Goal: Transaction & Acquisition: Purchase product/service

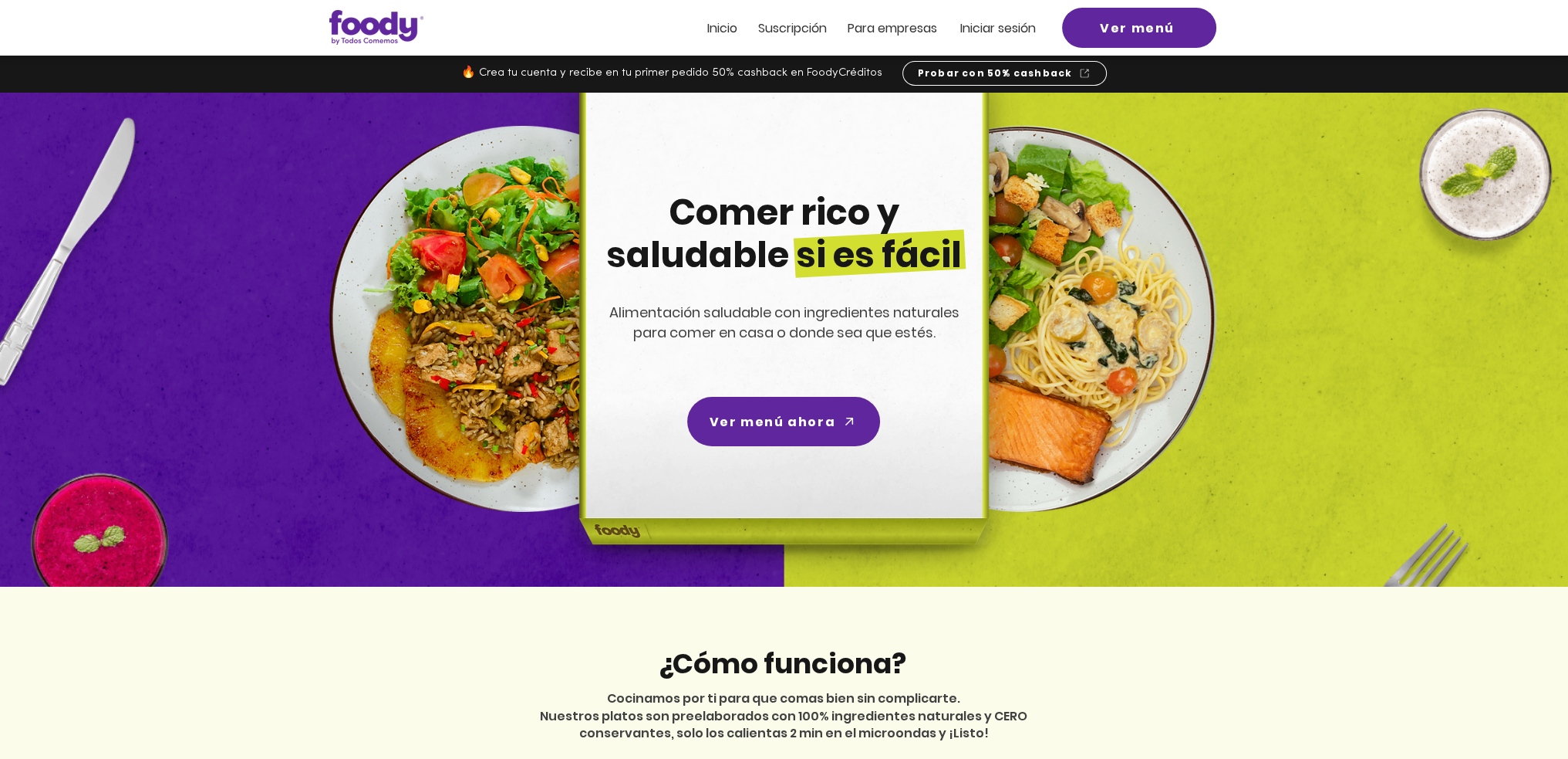
click at [994, 30] on span "Iniciar sesión" at bounding box center [998, 28] width 76 height 18
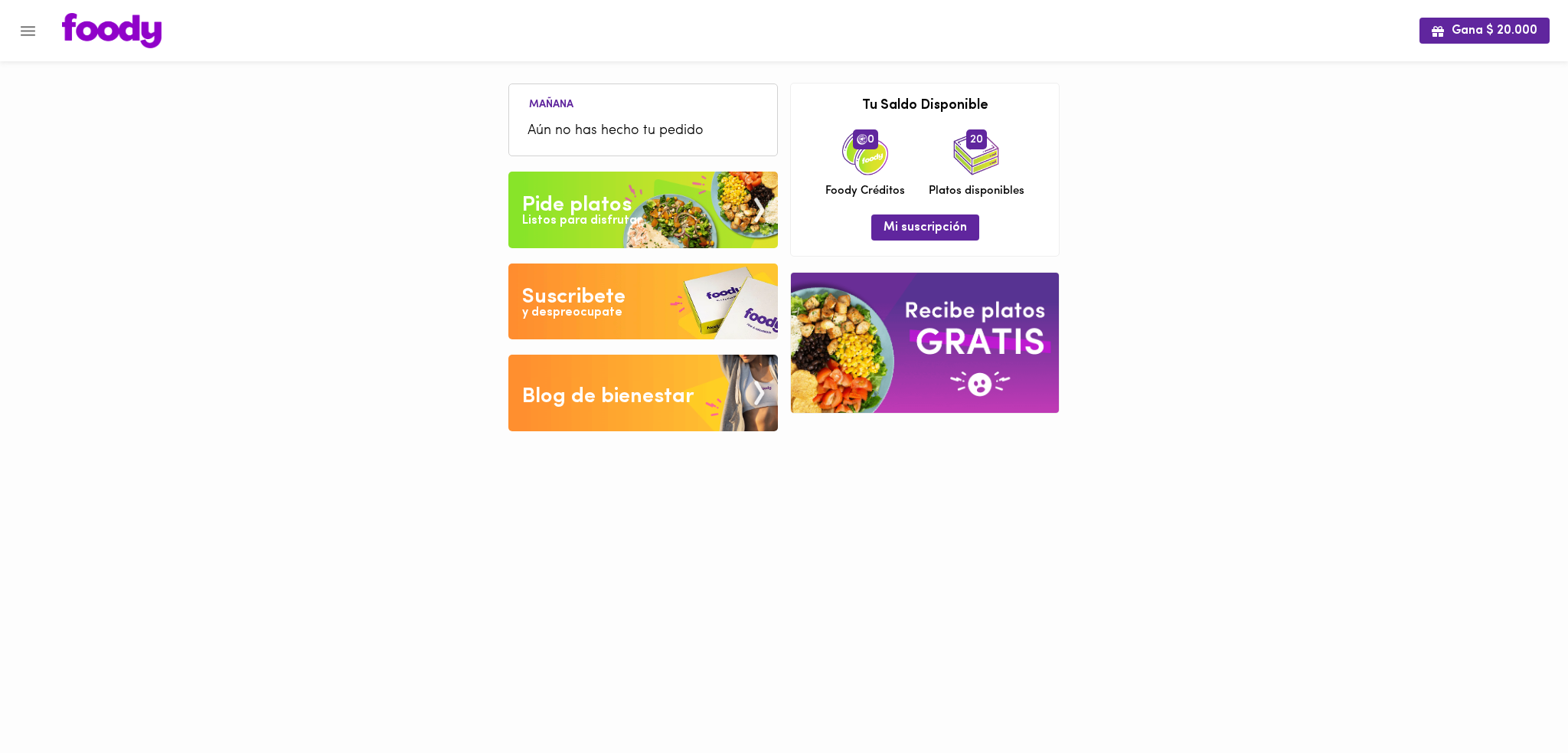
drag, startPoint x: 1208, startPoint y: 35, endPoint x: 594, endPoint y: 44, distance: 614.1
click at [1205, 35] on div at bounding box center [733, 30] width 1373 height 35
click at [14, 28] on div at bounding box center [8, 376] width 15 height 753
click at [19, 28] on button "Menu" at bounding box center [28, 31] width 37 height 37
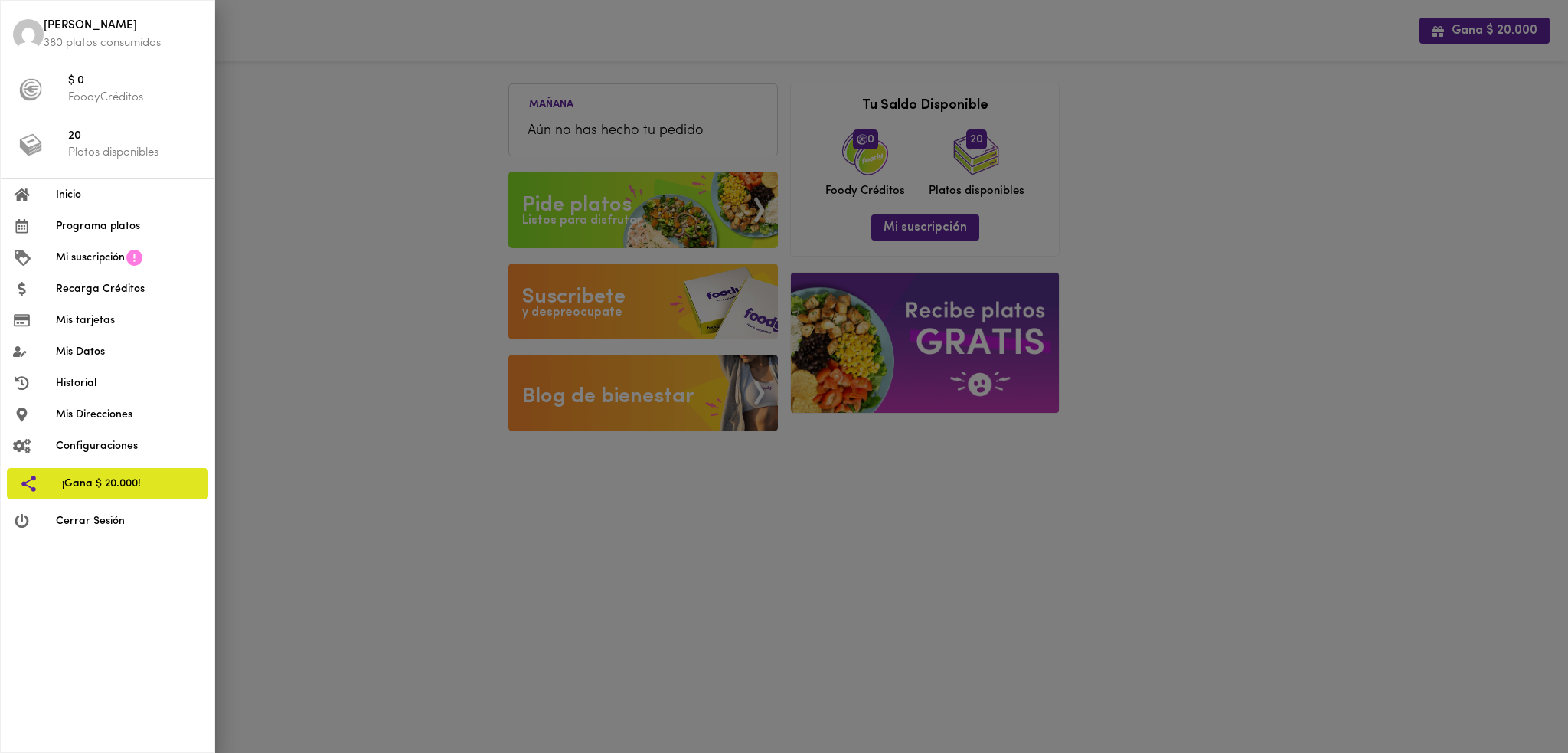
click at [147, 226] on span "Programa platos" at bounding box center [129, 226] width 146 height 16
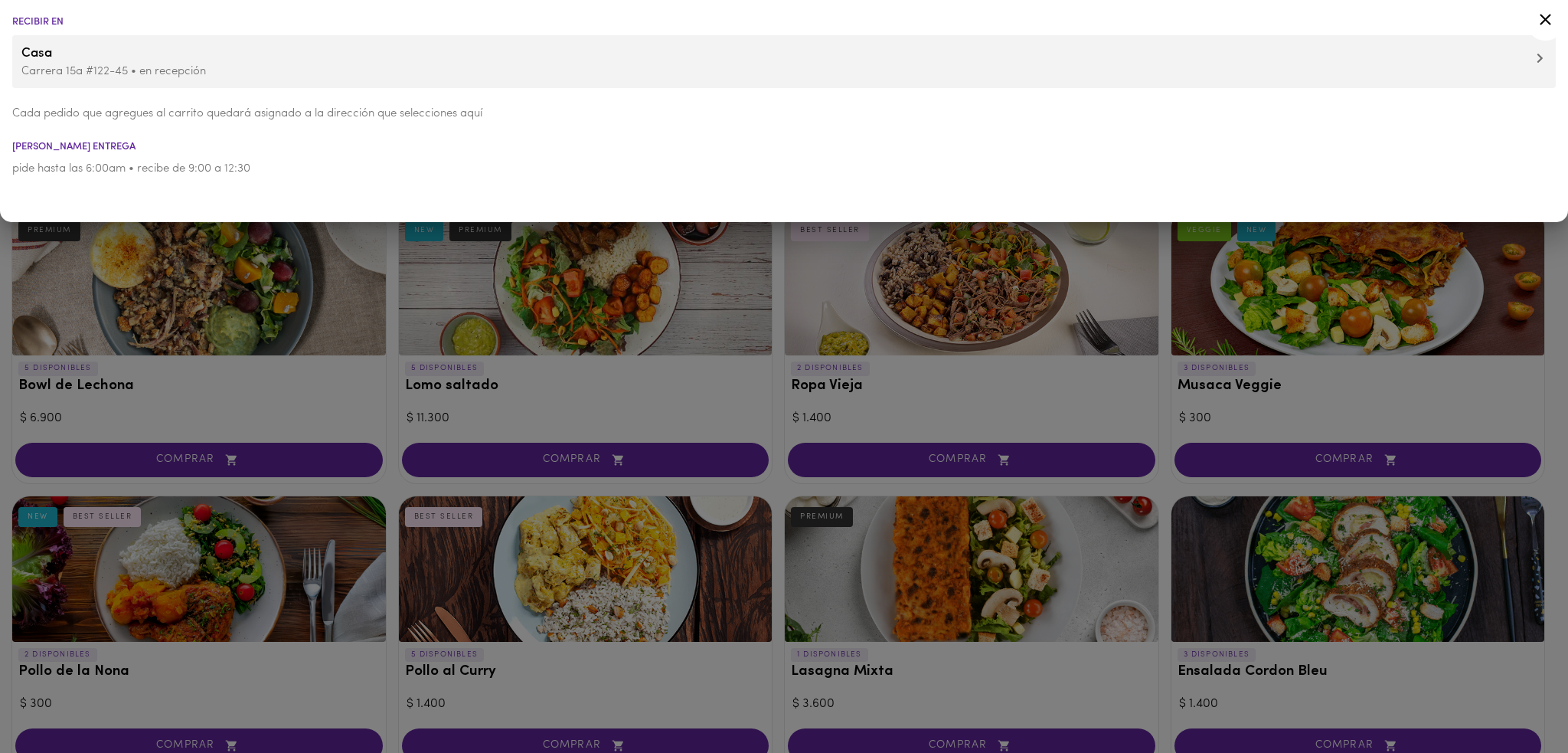
click at [174, 342] on div at bounding box center [784, 376] width 1568 height 753
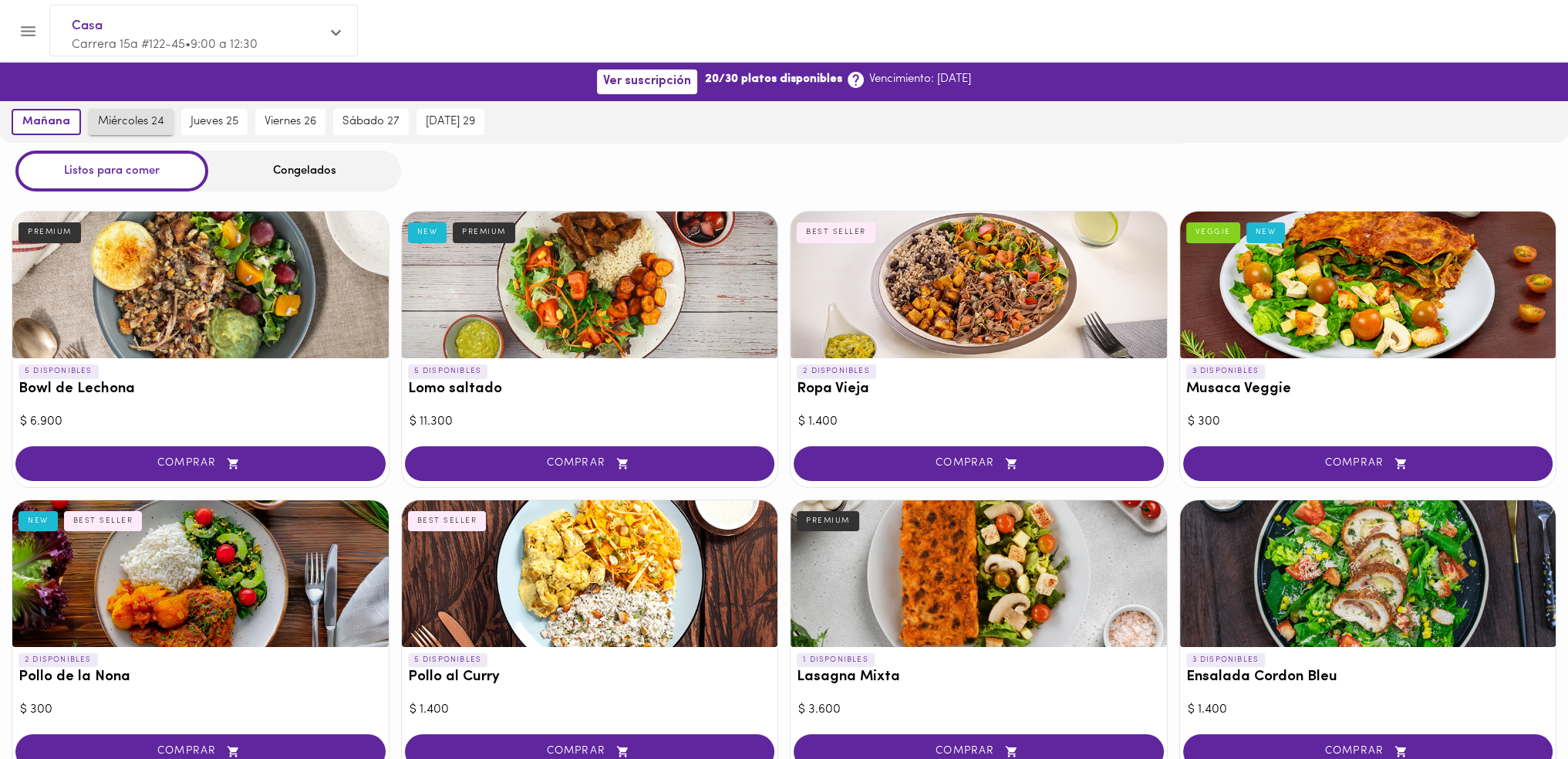
click at [126, 118] on span "miércoles 24" at bounding box center [131, 122] width 66 height 14
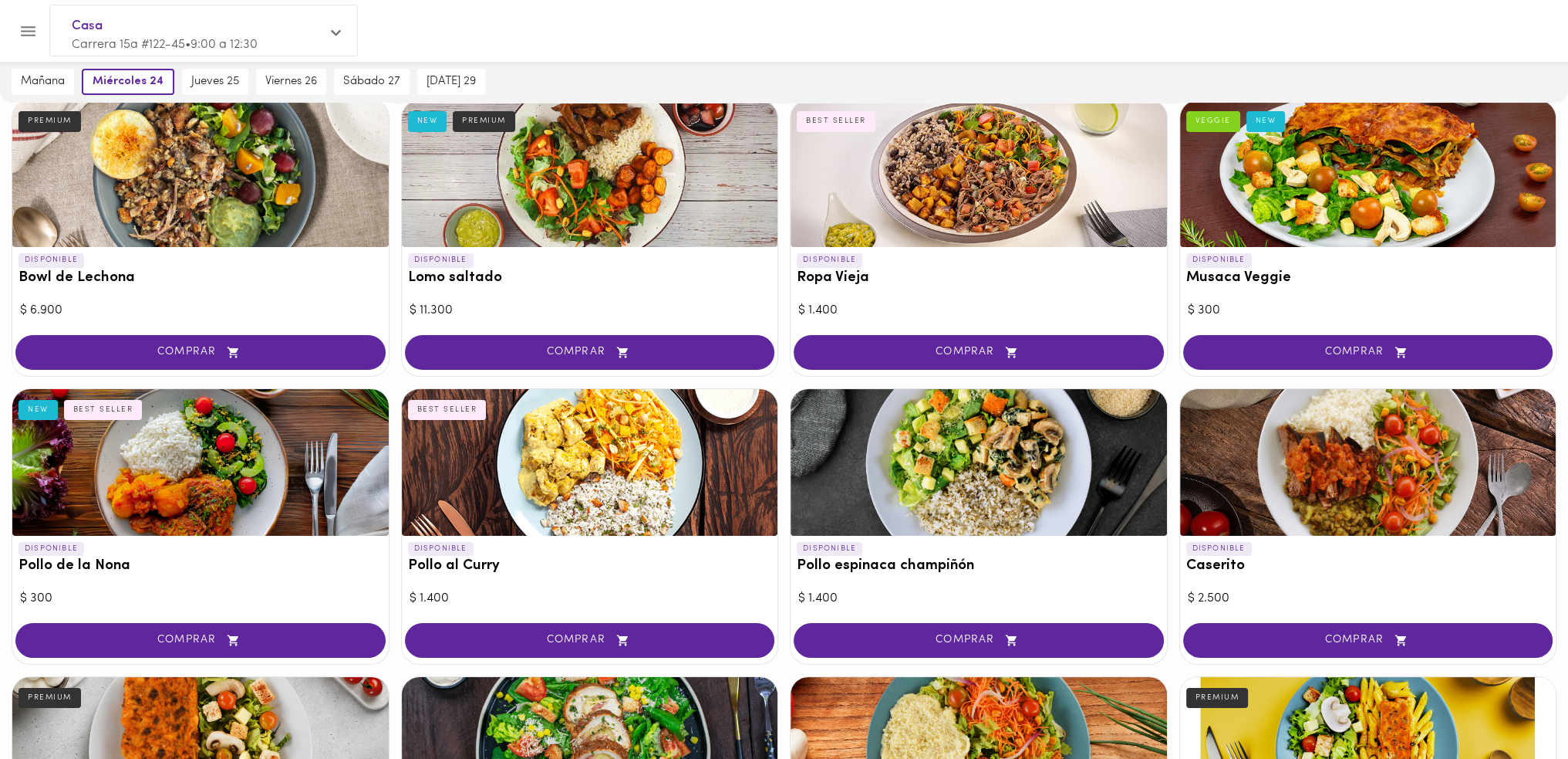
scroll to position [155, 0]
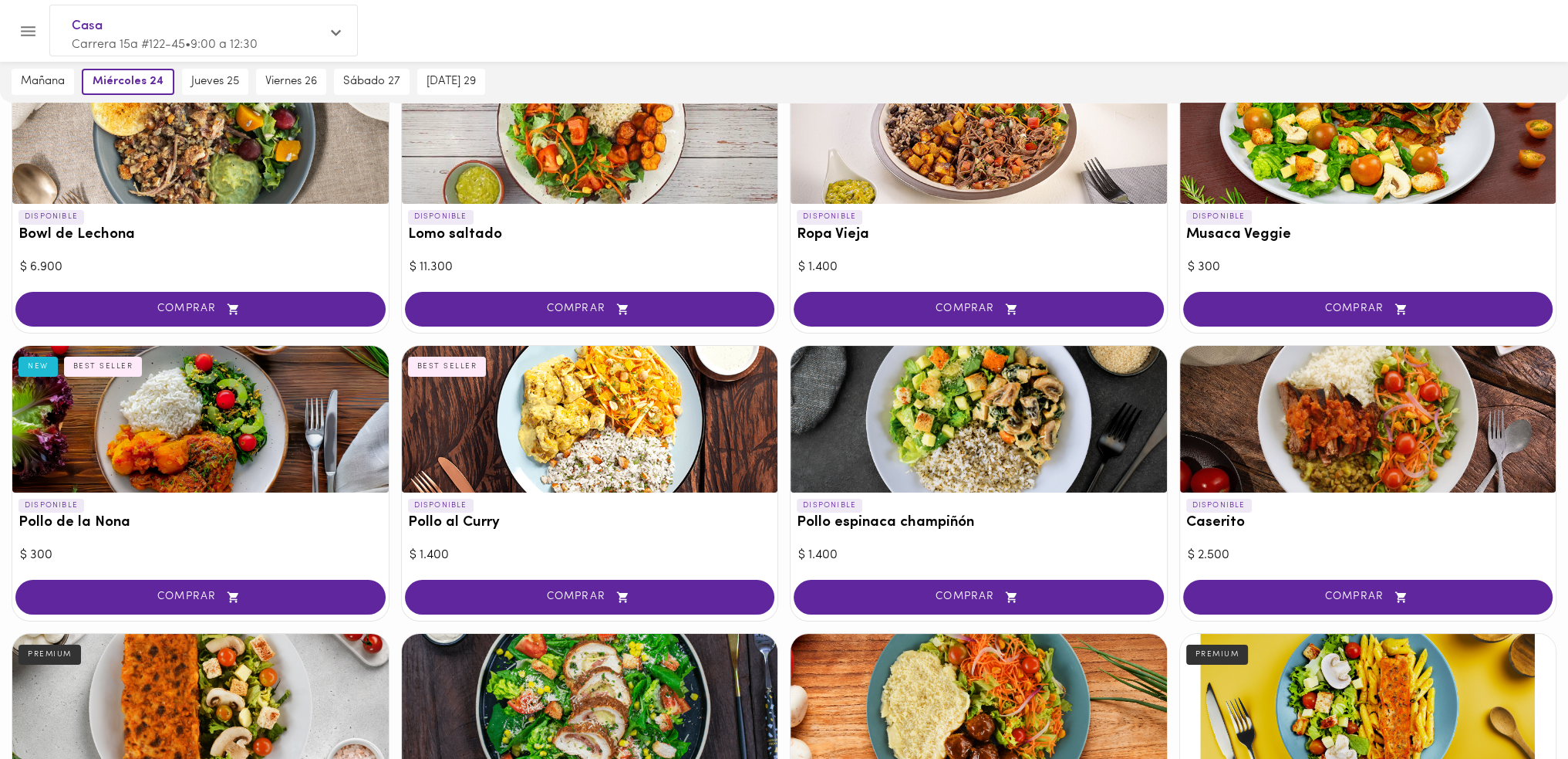
click at [305, 588] on button "COMPRAR" at bounding box center [201, 597] width 370 height 34
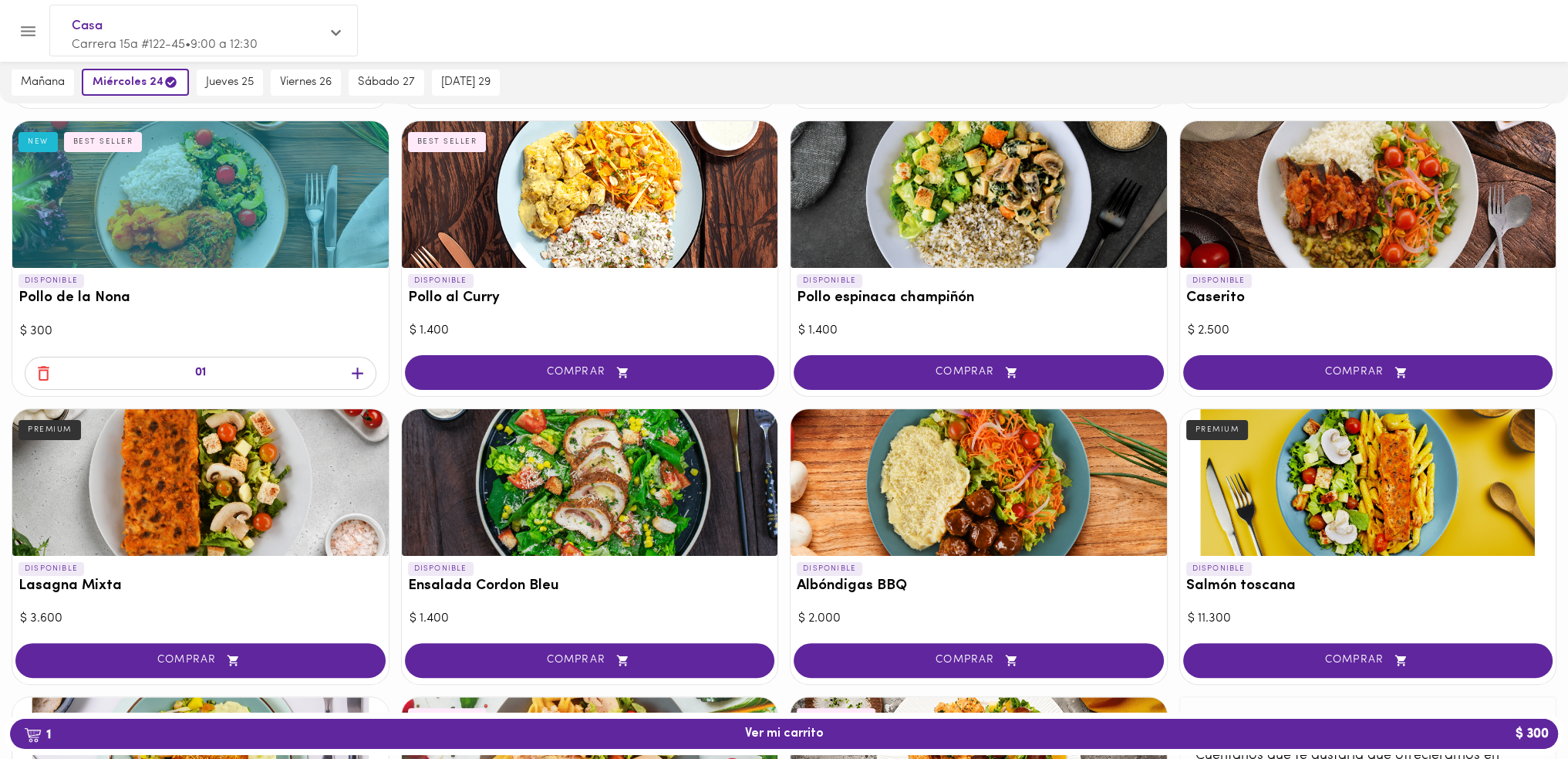
scroll to position [386, 0]
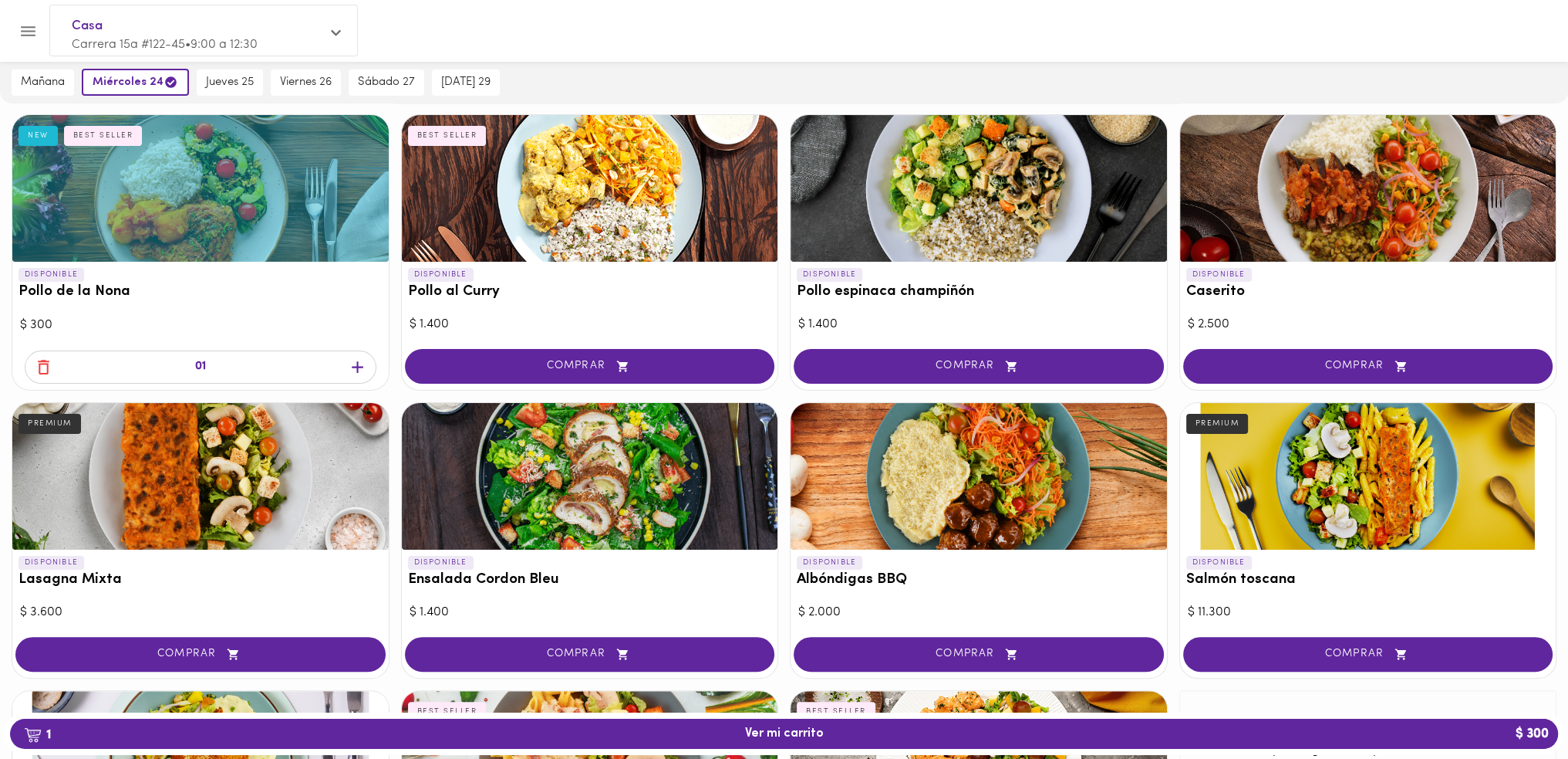
click at [557, 640] on button "COMPRAR" at bounding box center [590, 654] width 370 height 34
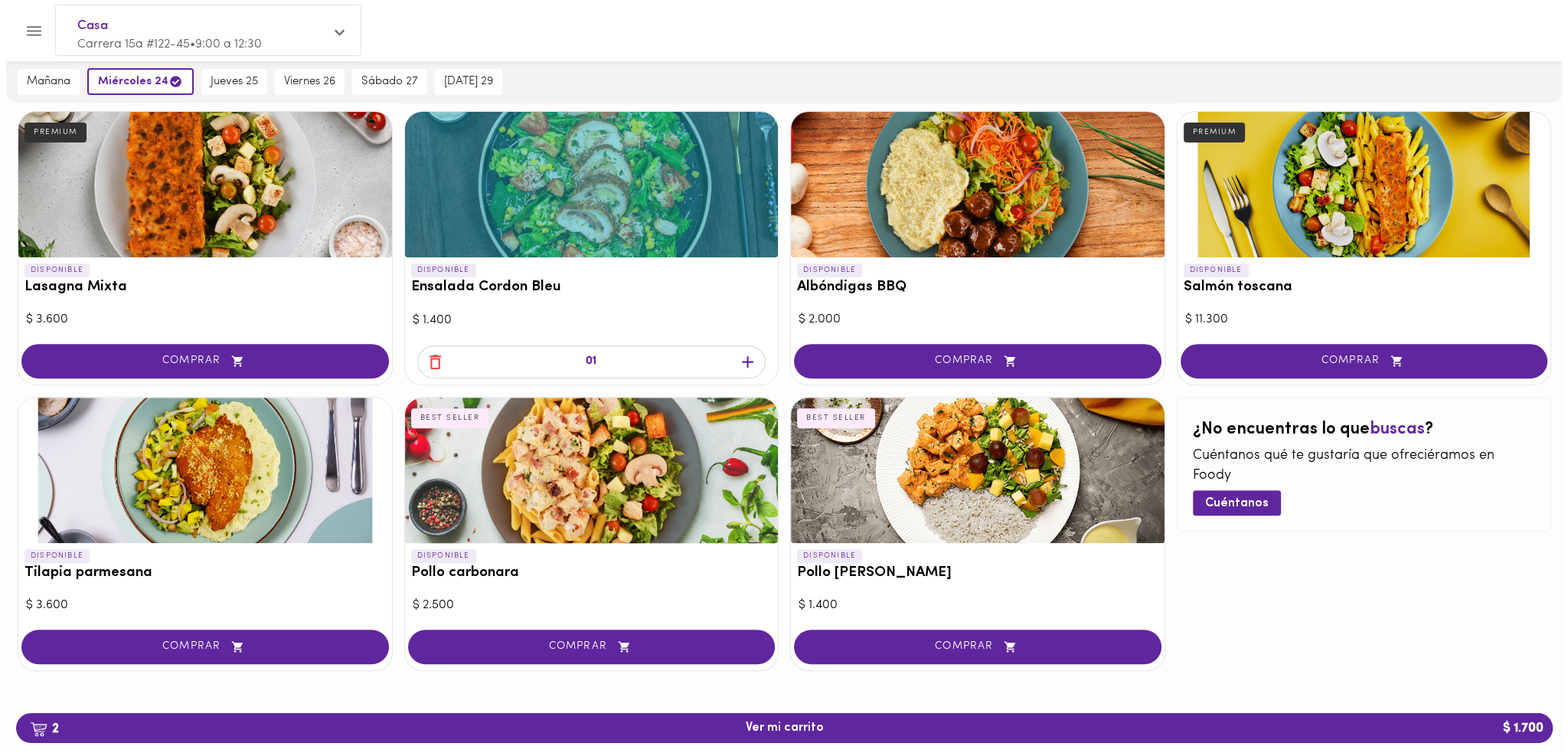
scroll to position [674, 0]
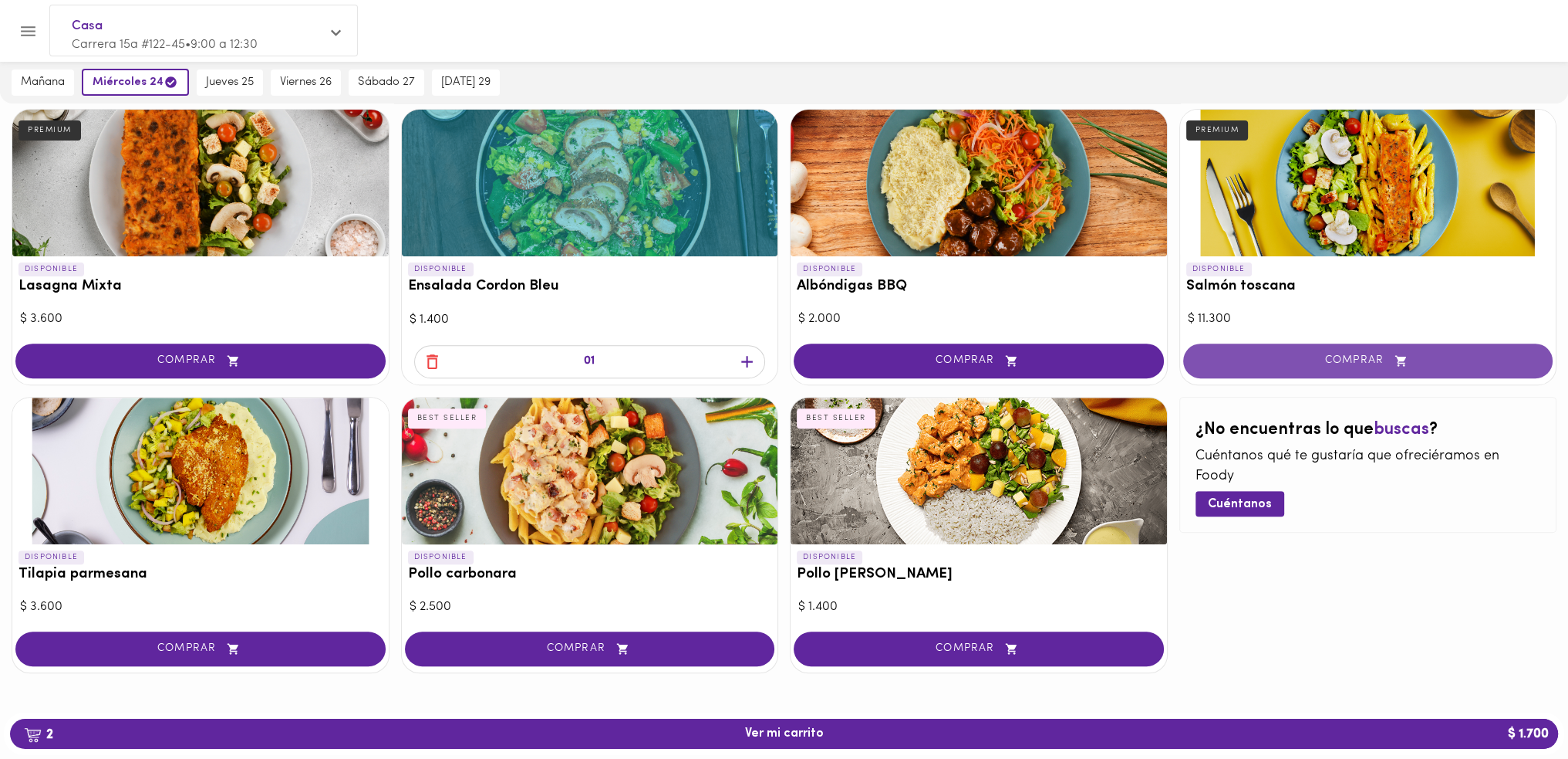
click at [1321, 361] on span "COMPRAR" at bounding box center [1368, 361] width 332 height 13
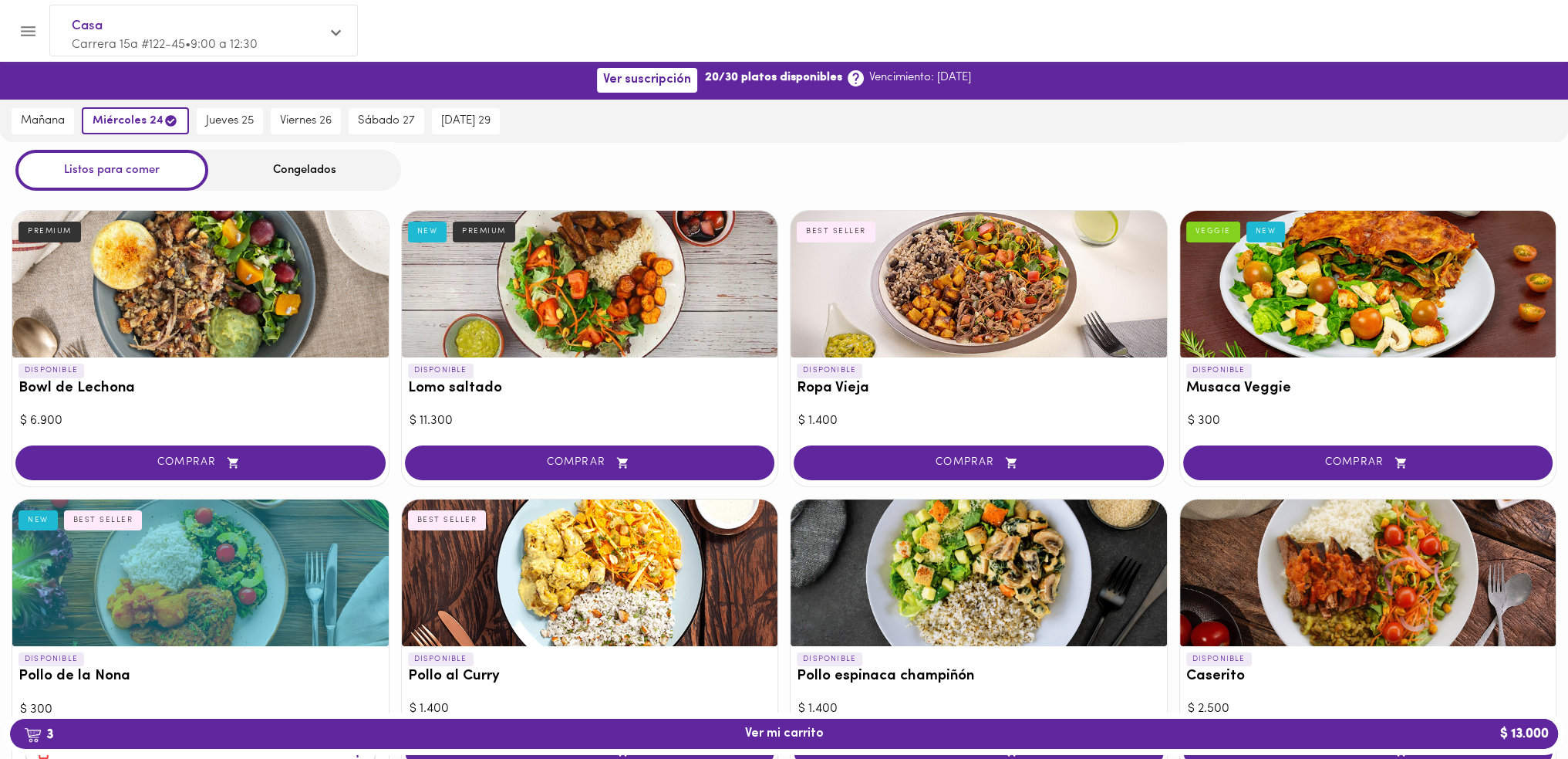
scroll to position [0, 0]
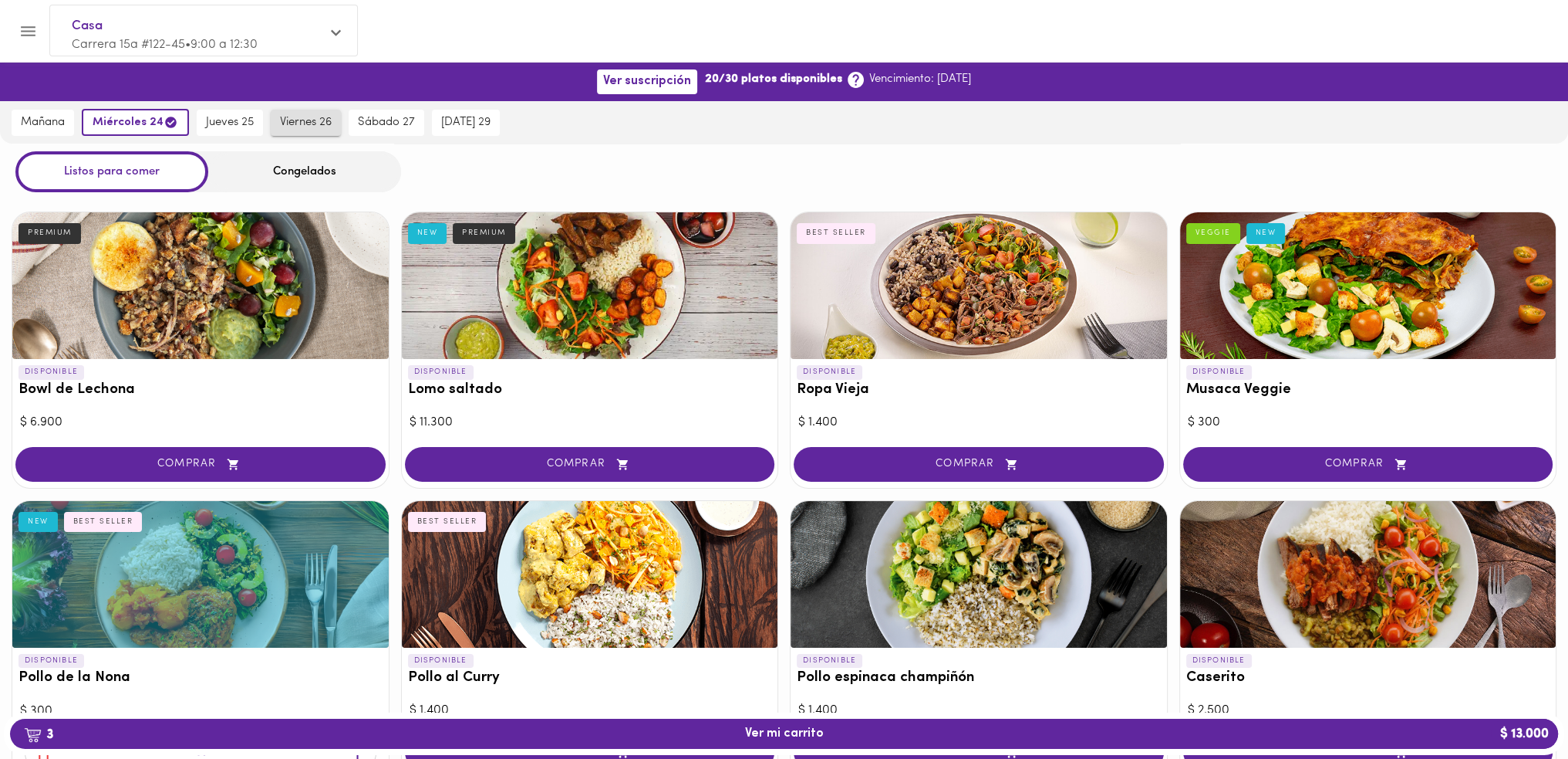
click at [297, 110] on button "viernes 26" at bounding box center [306, 123] width 70 height 27
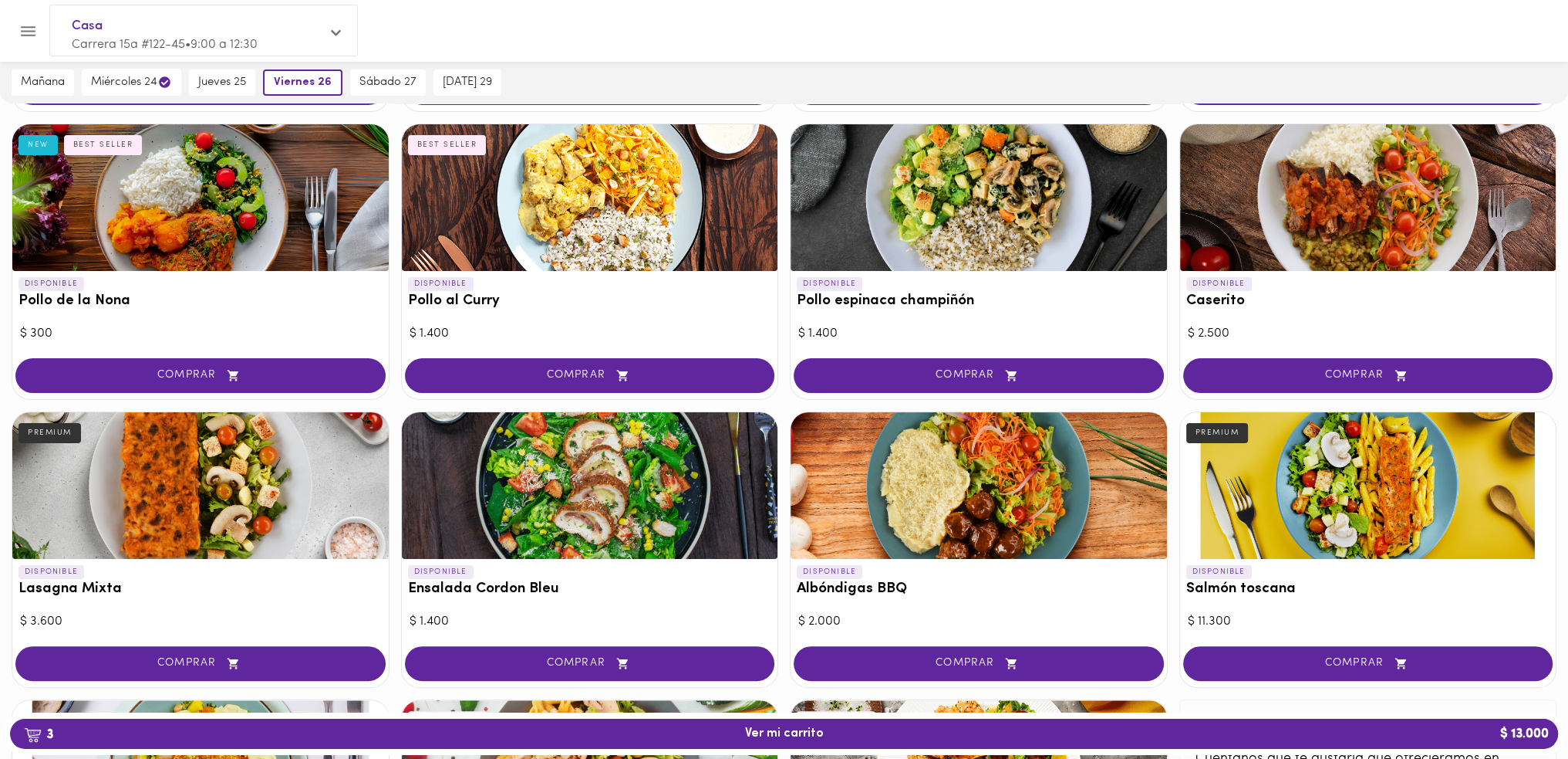
scroll to position [463, 0]
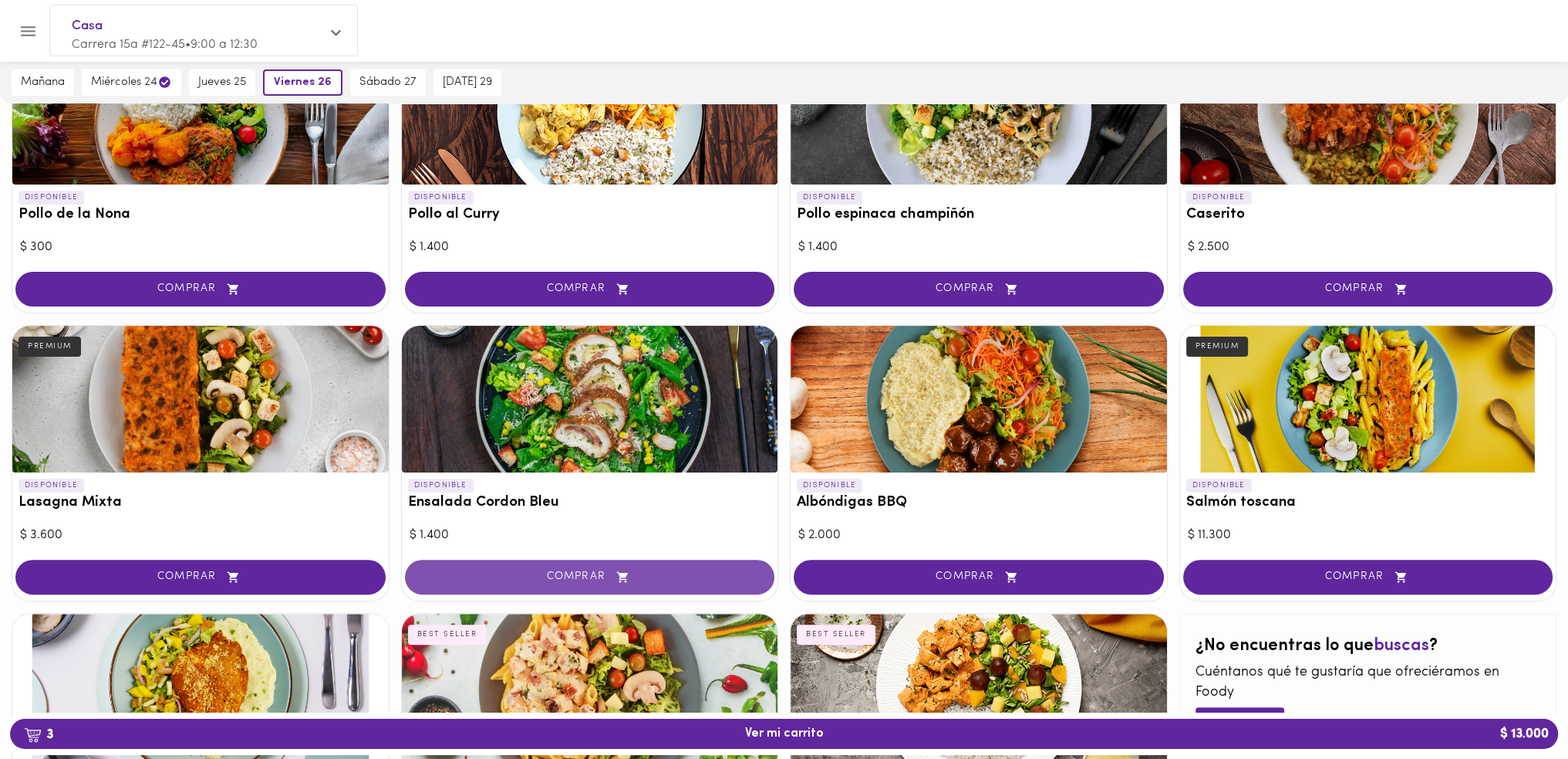
click at [557, 570] on span "COMPRAR" at bounding box center [590, 576] width 332 height 13
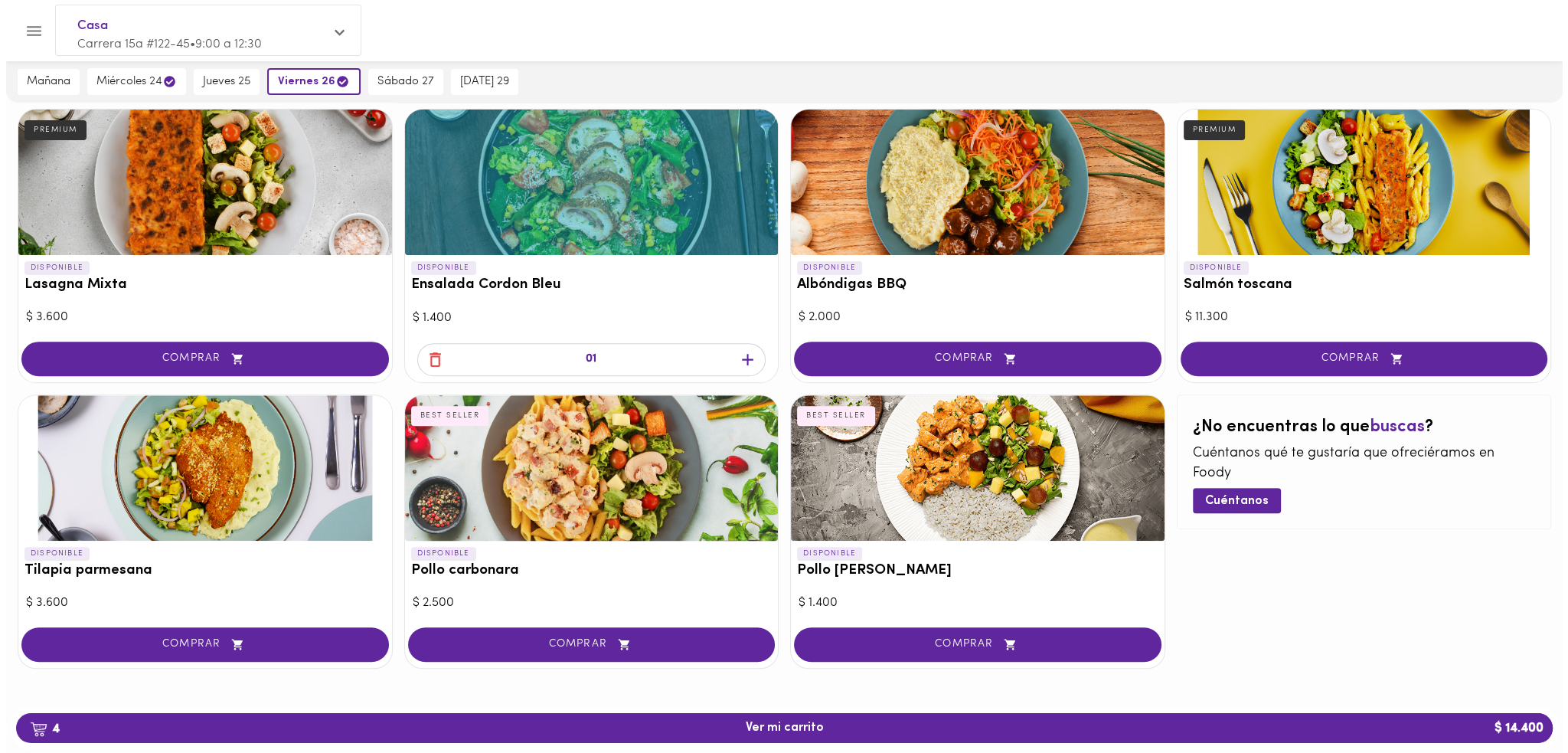
scroll to position [675, 0]
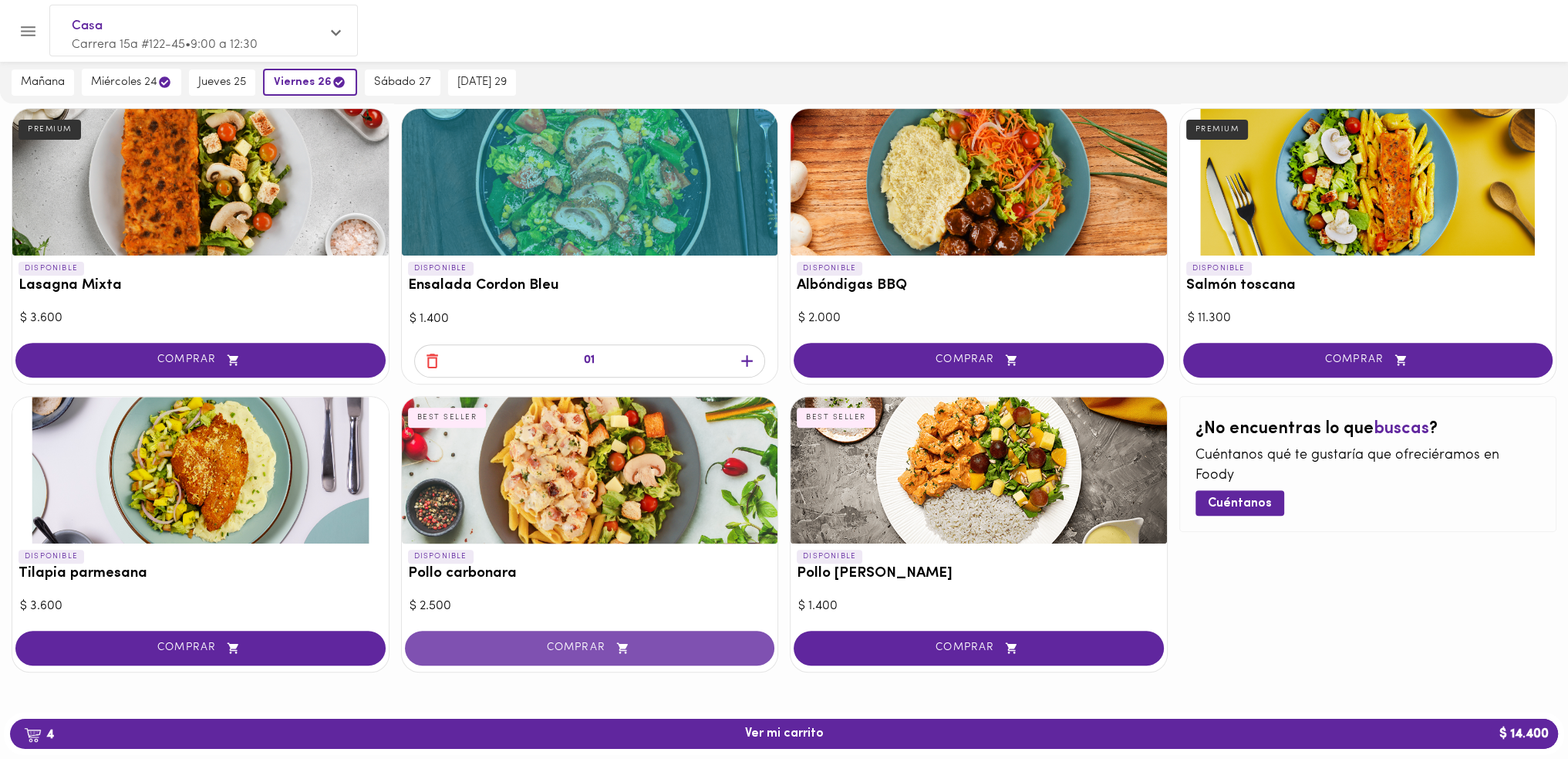
click at [571, 637] on button "COMPRAR" at bounding box center [590, 647] width 370 height 34
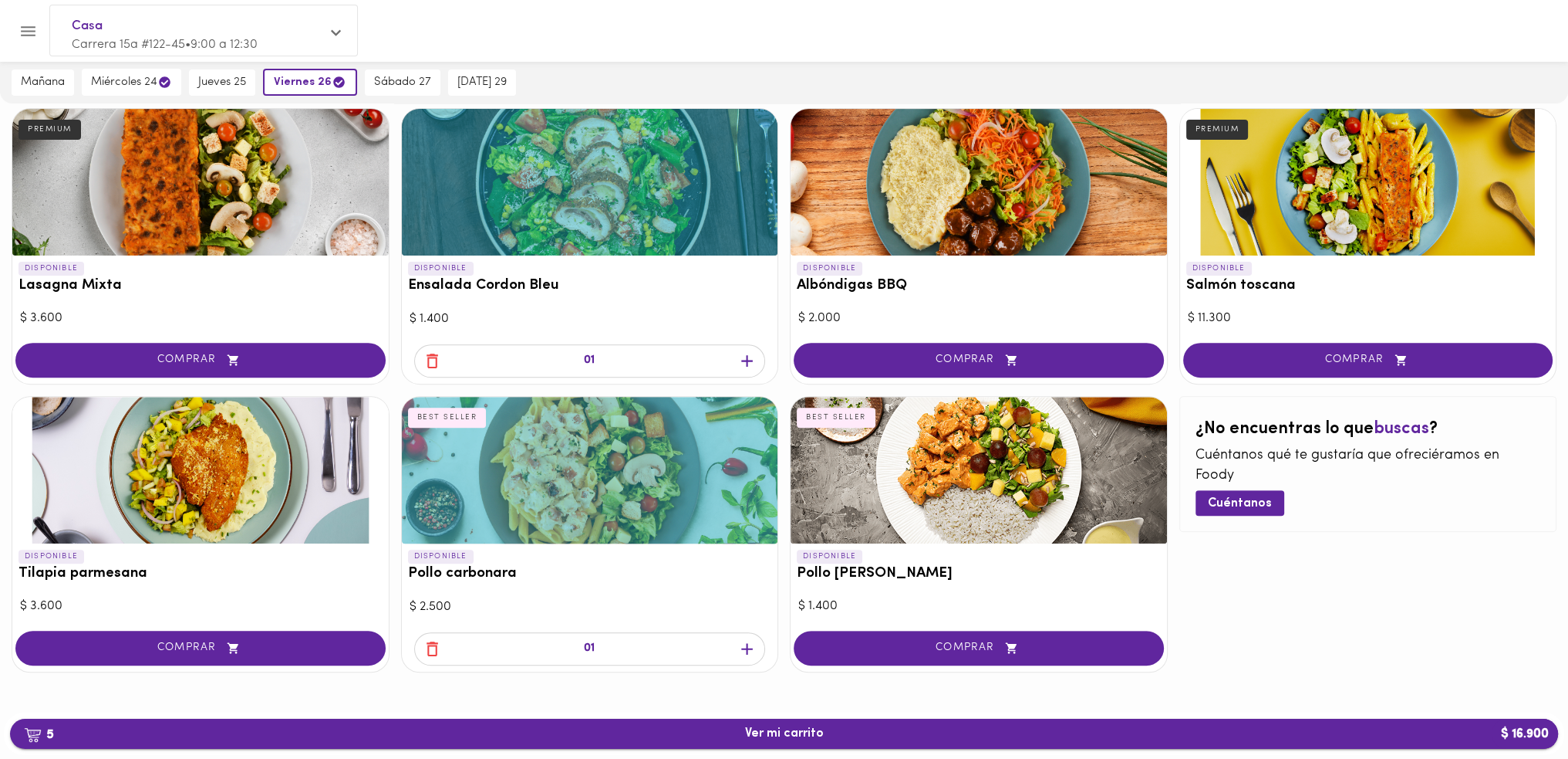
click at [797, 747] on button "5 Ver mi carrito $ 16.900" at bounding box center [784, 733] width 1548 height 30
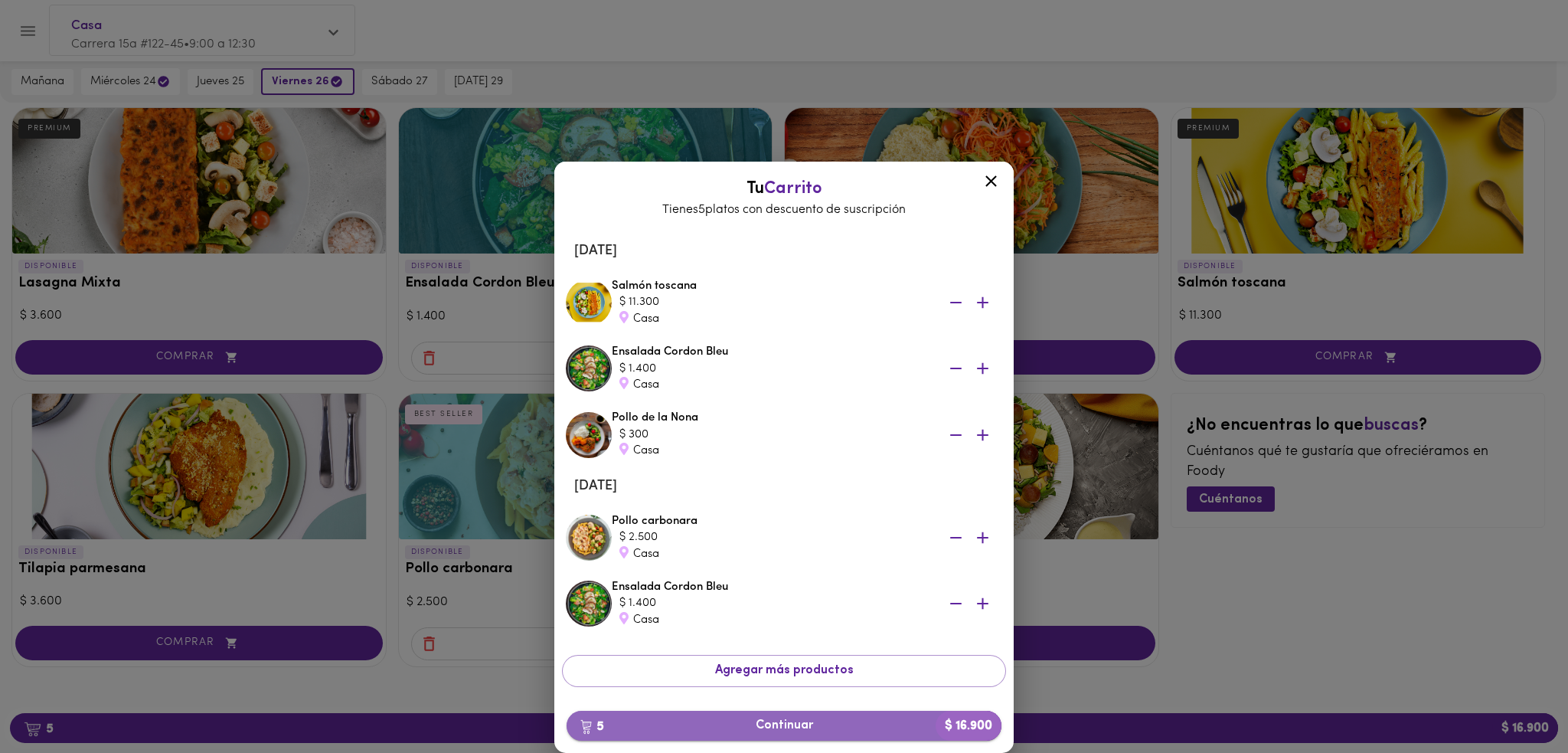
click at [774, 721] on span "5 Continuar $ 16.900" at bounding box center [784, 725] width 411 height 15
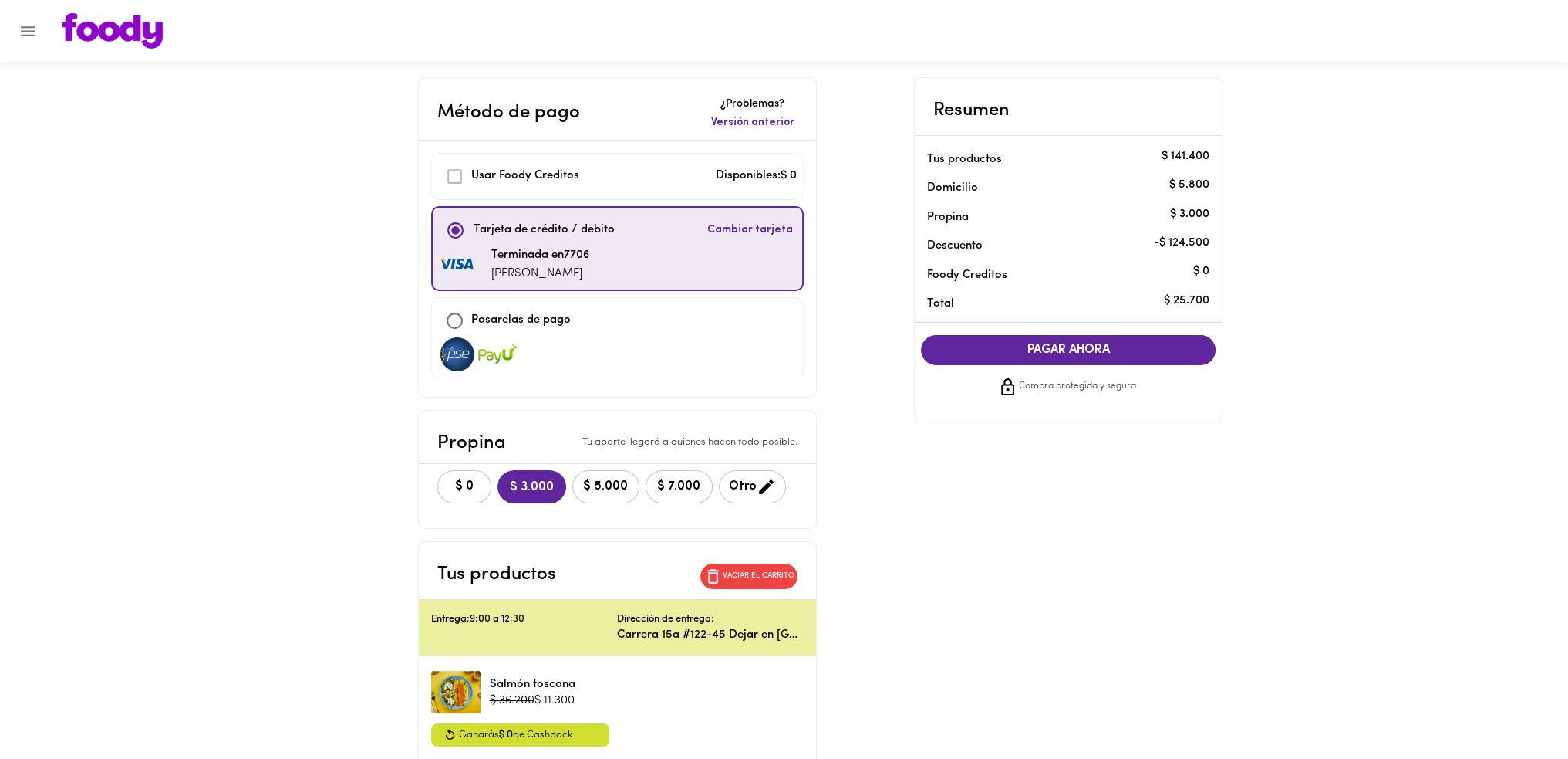
click at [463, 485] on span "$ 0" at bounding box center [464, 486] width 34 height 15
click at [1009, 358] on button "PAGAR AHORA" at bounding box center [1068, 350] width 295 height 30
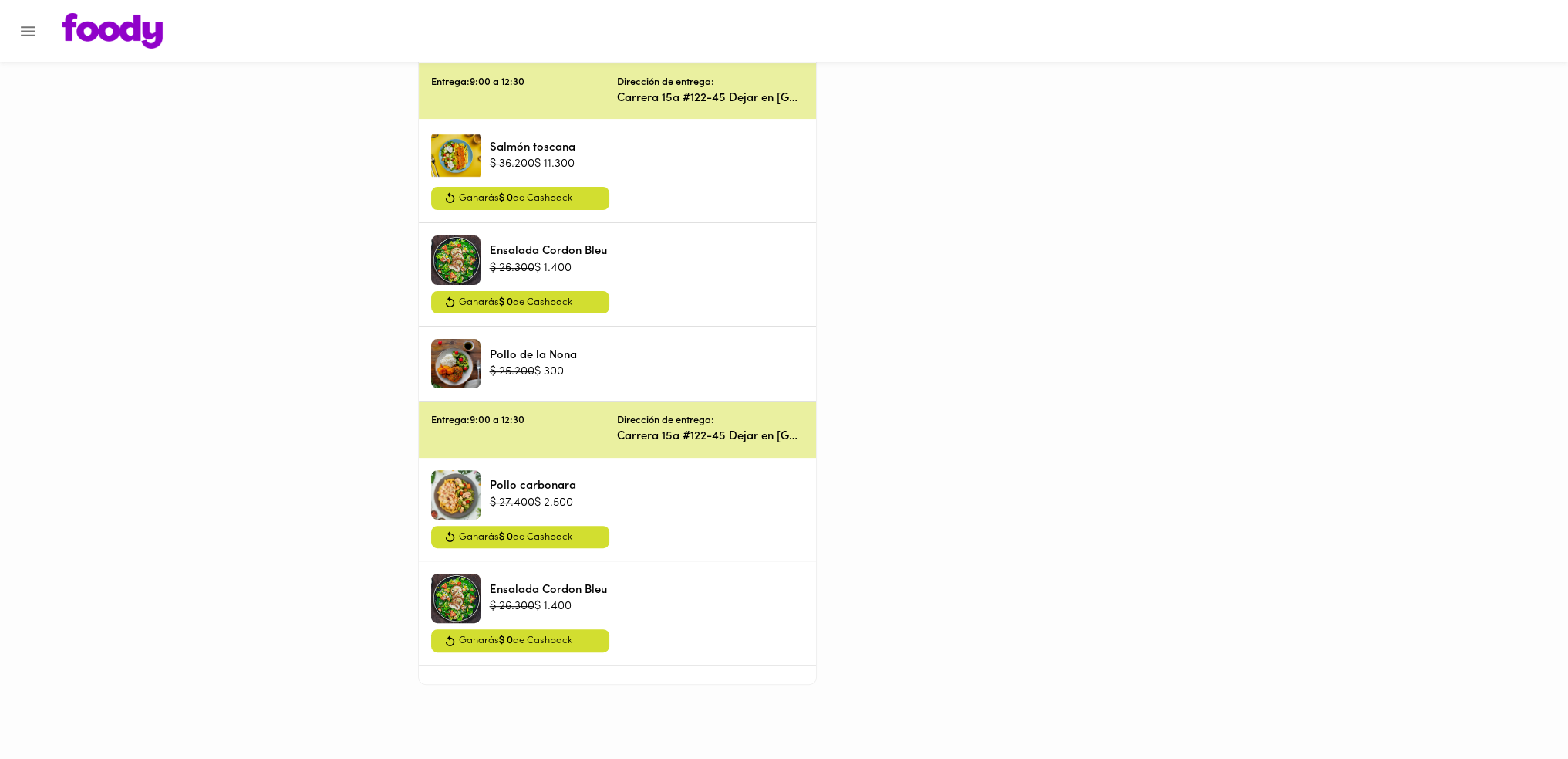
scroll to position [537, 0]
